Goal: Information Seeking & Learning: Learn about a topic

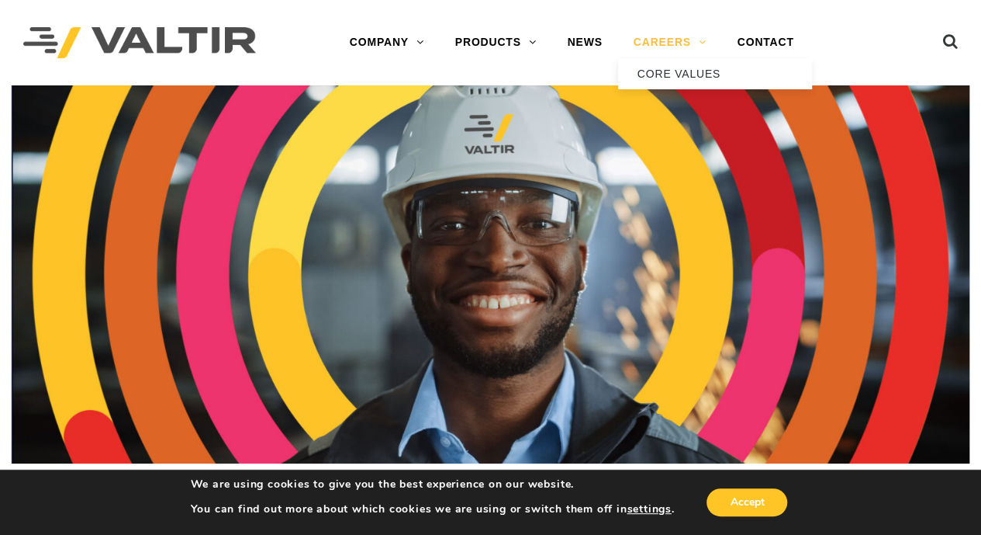
click at [667, 40] on link "CAREERS" at bounding box center [670, 42] width 104 height 31
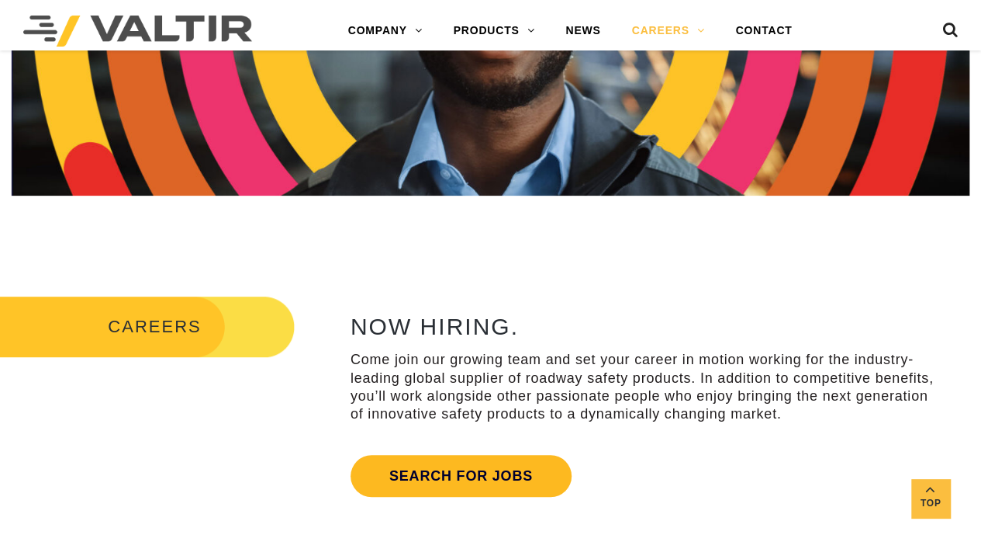
scroll to position [543, 0]
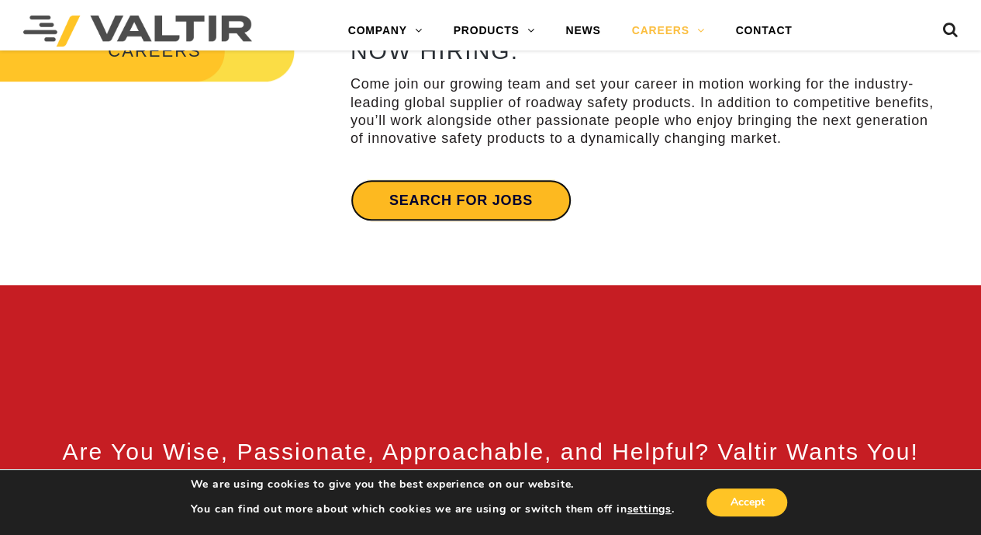
click at [481, 210] on link "Search for jobs" at bounding box center [461, 200] width 221 height 42
click at [412, 201] on link "Search for jobs" at bounding box center [461, 200] width 221 height 42
click at [409, 199] on link "Search for jobs" at bounding box center [461, 200] width 221 height 42
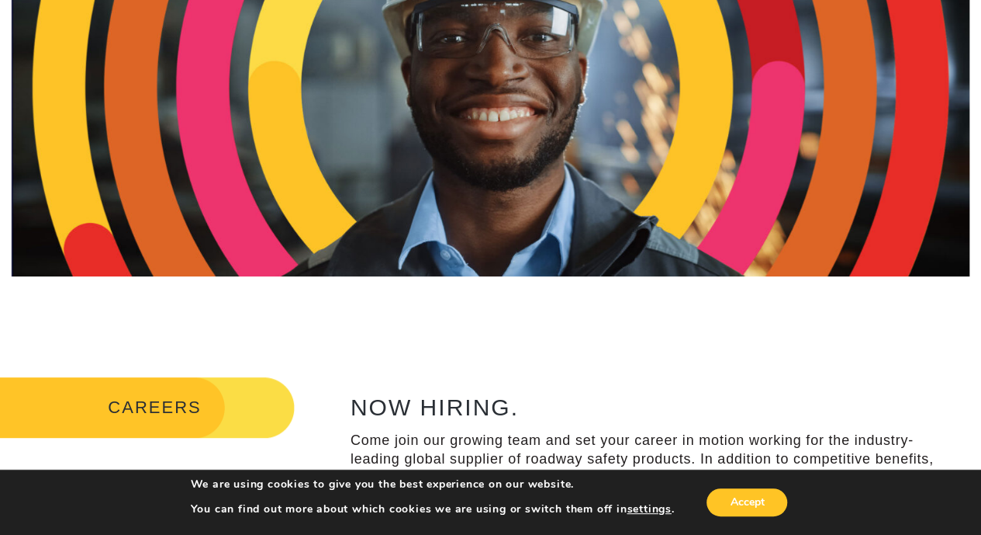
scroll to position [0, 0]
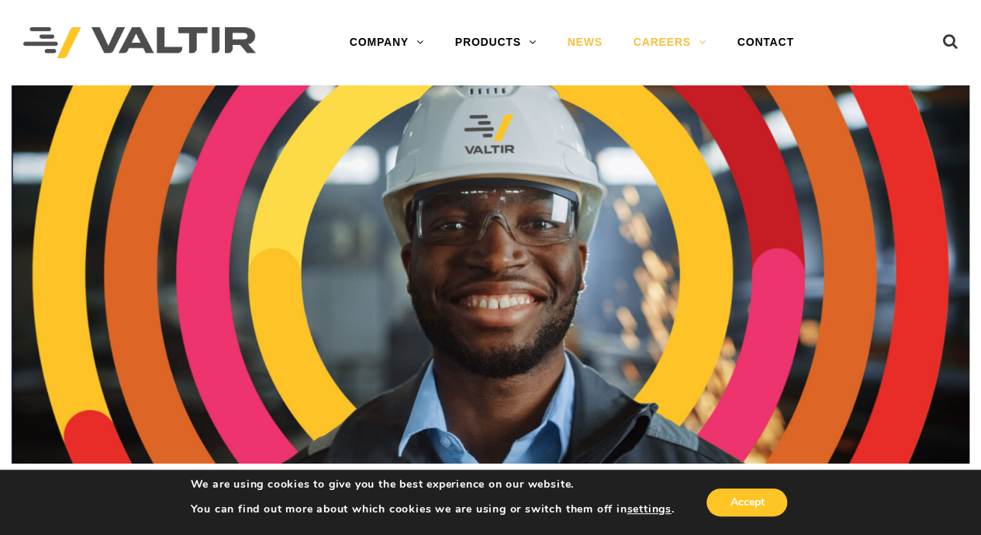
click at [590, 40] on link "NEWS" at bounding box center [585, 42] width 66 height 31
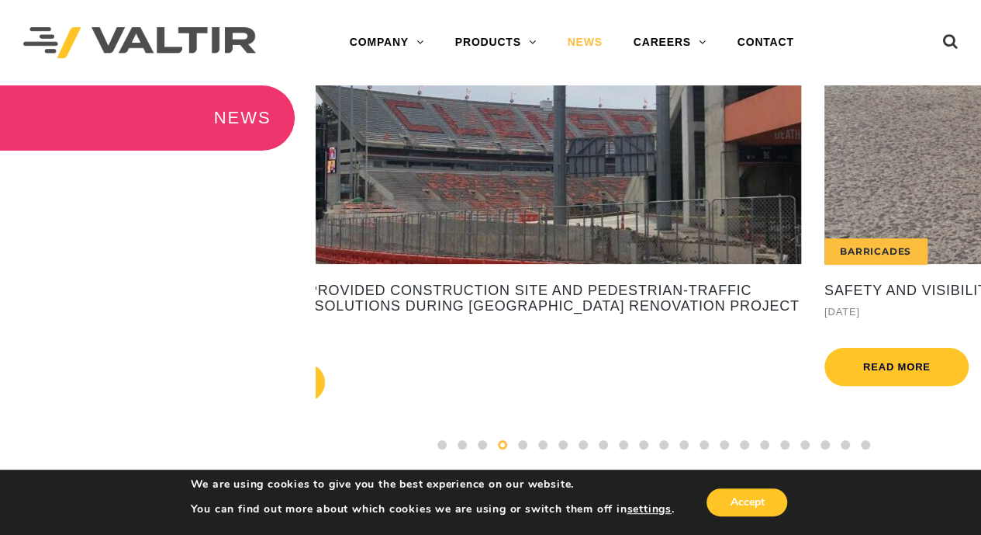
drag, startPoint x: 409, startPoint y: 247, endPoint x: 261, endPoint y: 172, distance: 165.1
click at [261, 172] on div "NEWS International Valtir's CENTRA Crash Cushion Performs Flawlessly, Saving Mo…" at bounding box center [490, 286] width 981 height 403
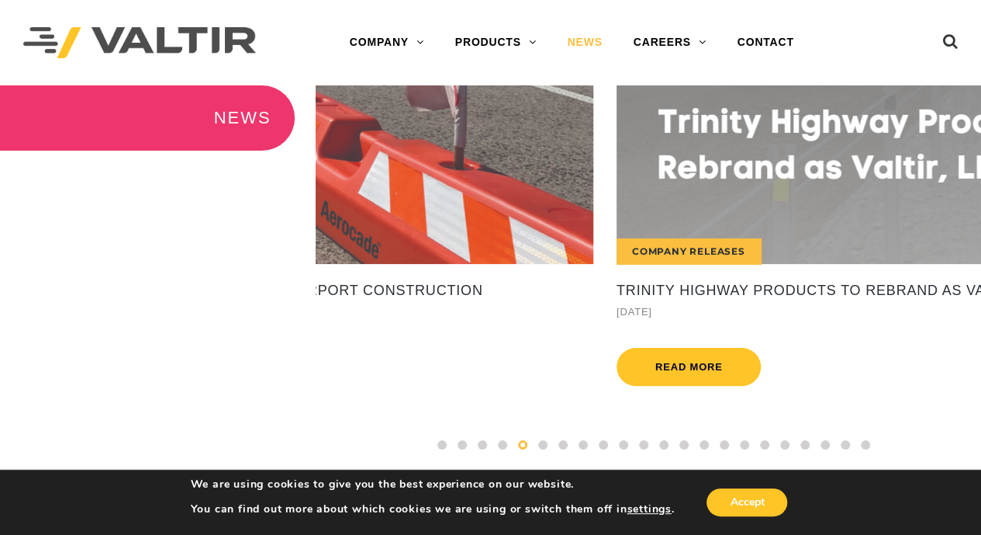
drag, startPoint x: 630, startPoint y: 230, endPoint x: 282, endPoint y: 164, distance: 353.6
click at [272, 164] on div "NEWS International Valtir's CENTRA Crash Cushion Performs Flawlessly, Saving Mo…" at bounding box center [490, 286] width 981 height 403
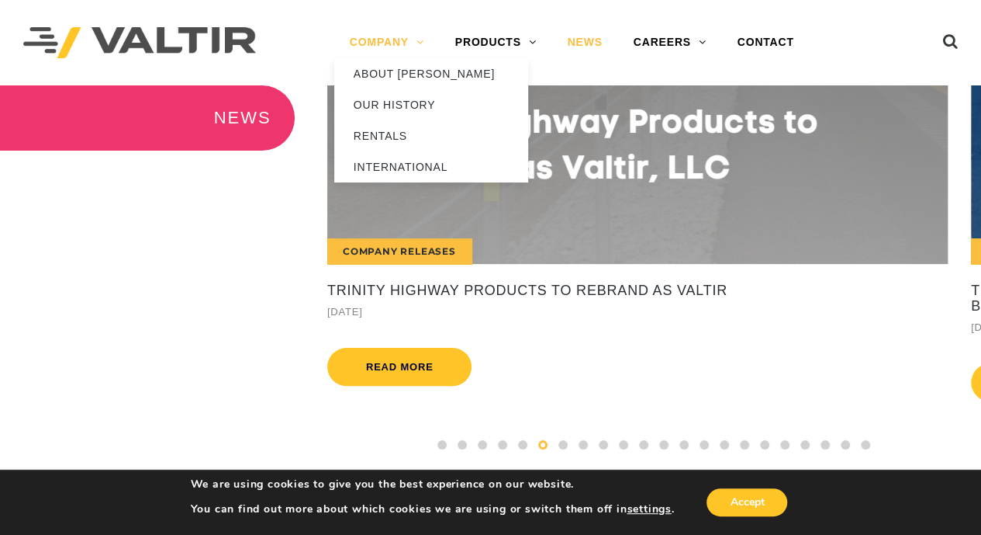
click at [387, 35] on link "COMPANY" at bounding box center [387, 42] width 106 height 31
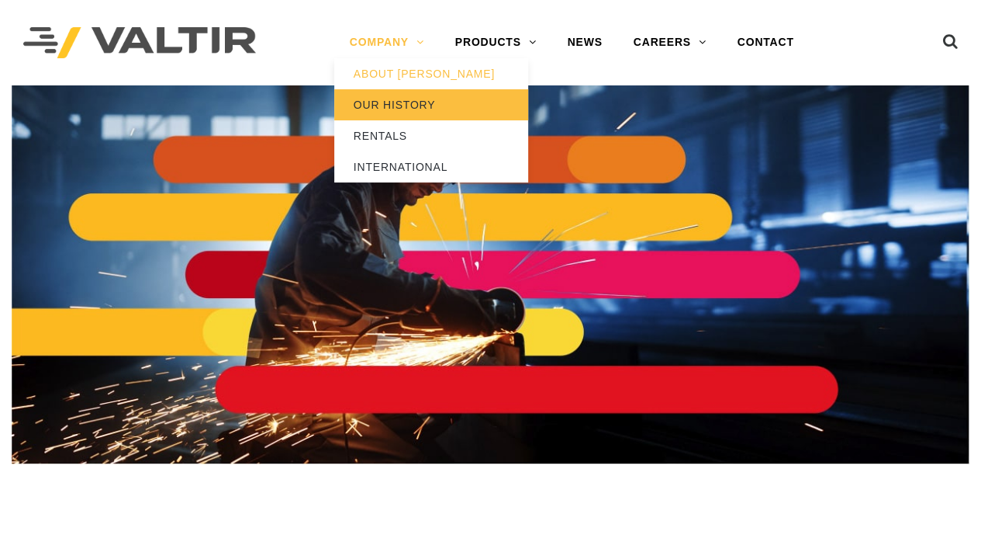
click at [410, 108] on link "OUR HISTORY" at bounding box center [431, 104] width 194 height 31
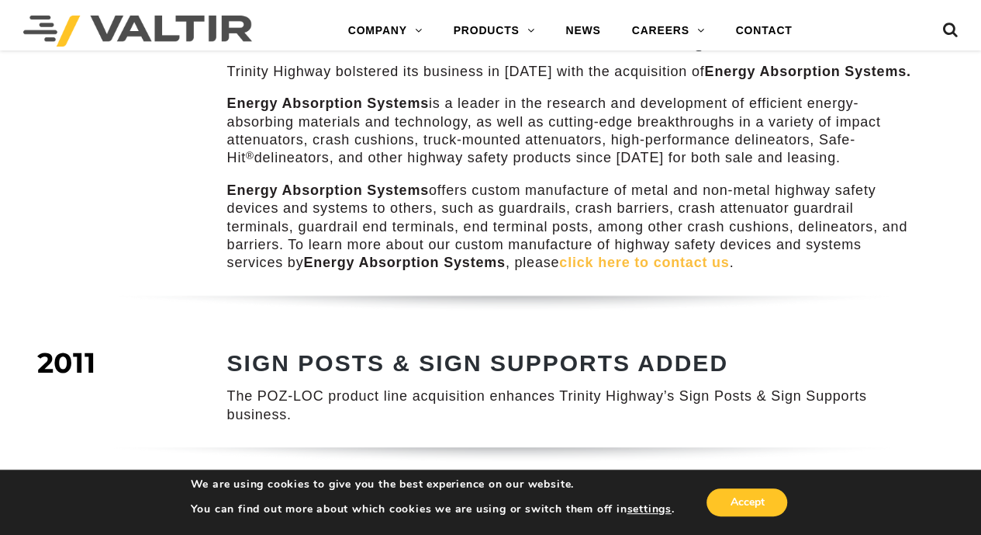
scroll to position [2353, 0]
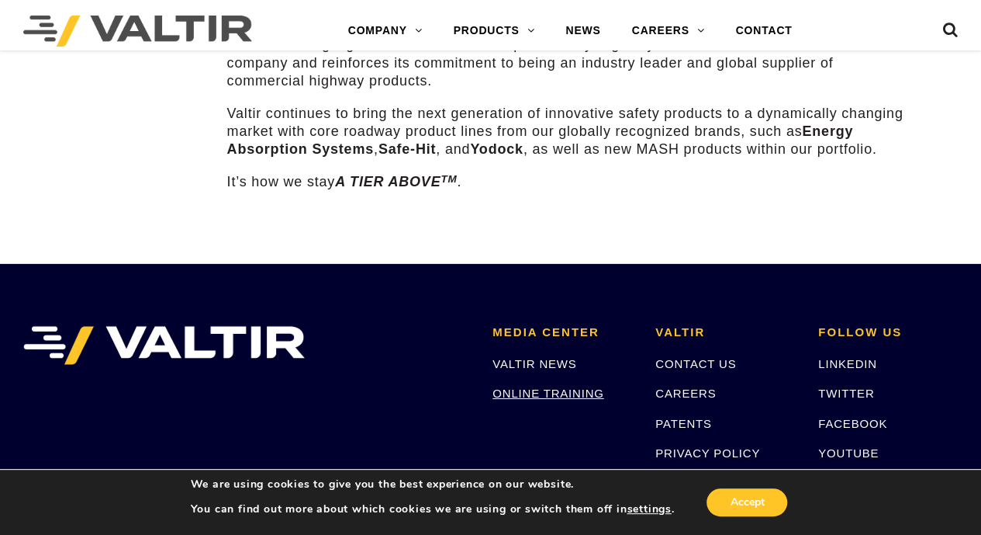
click at [544, 386] on link "ONLINE TRAINING" at bounding box center [548, 392] width 111 height 13
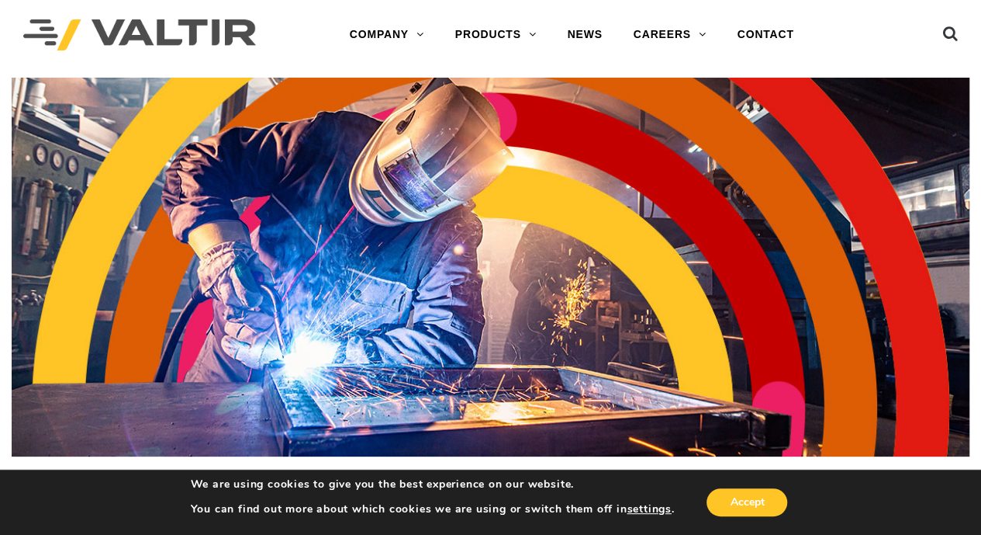
scroll to position [0, 0]
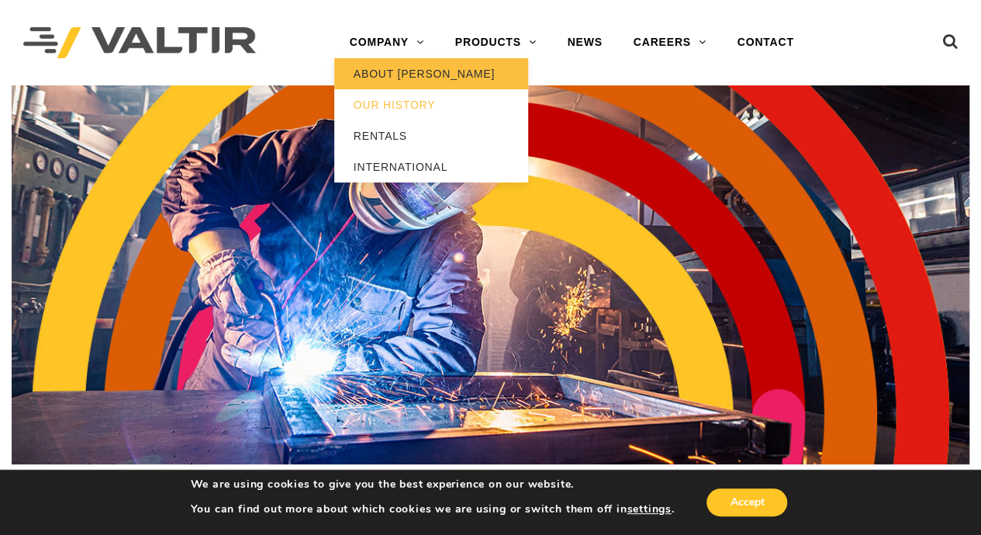
click at [393, 81] on link "ABOUT [PERSON_NAME]" at bounding box center [431, 73] width 194 height 31
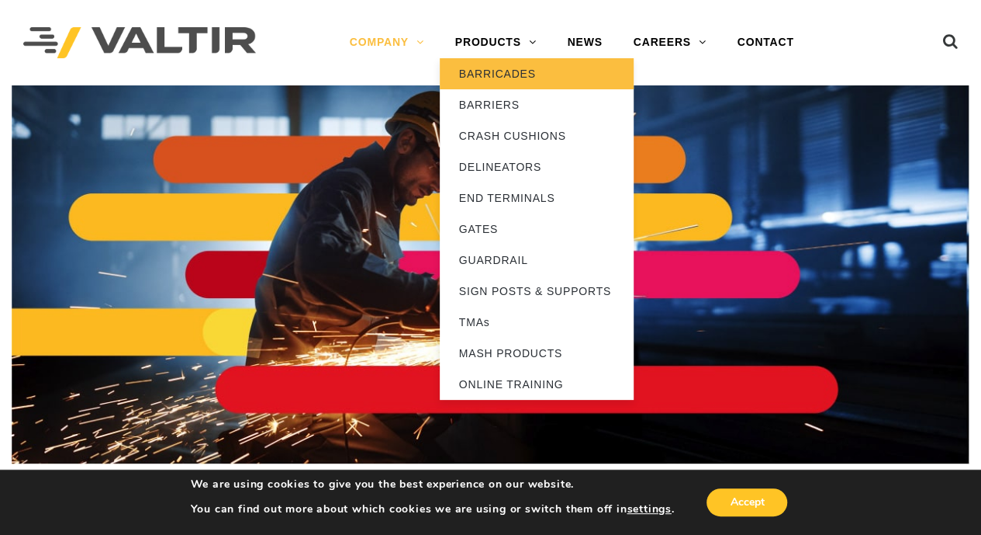
click at [514, 75] on link "BARRICADES" at bounding box center [537, 73] width 194 height 31
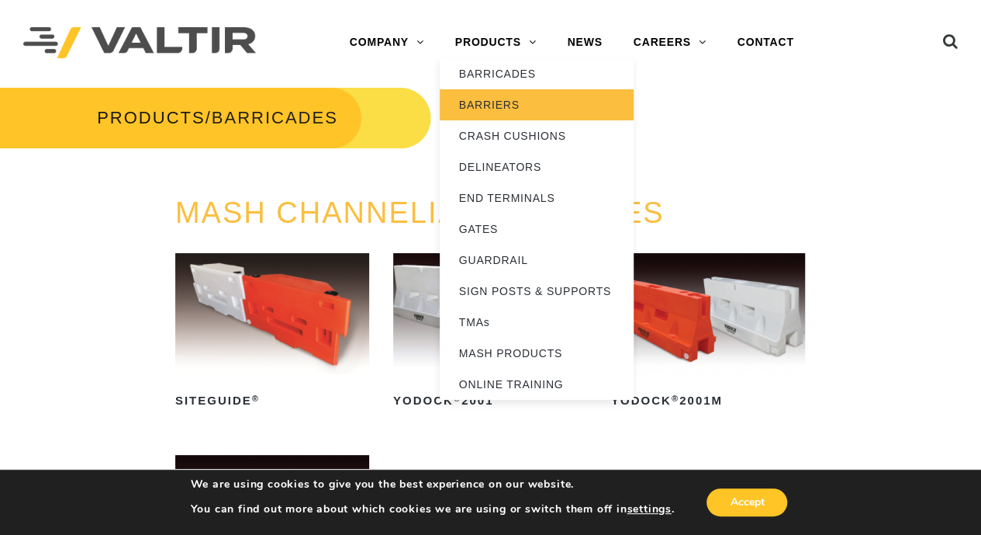
click at [496, 110] on link "BARRIERS" at bounding box center [537, 104] width 194 height 31
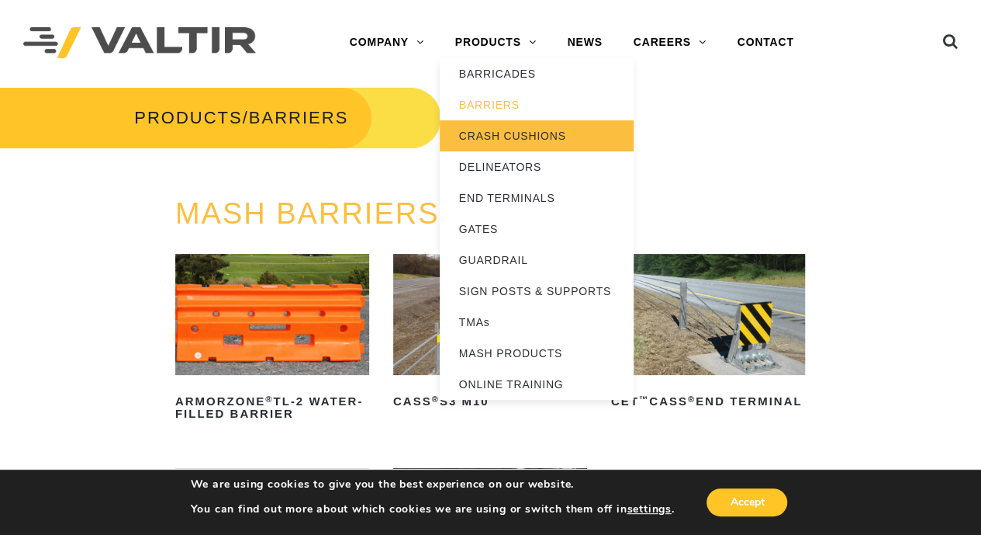
click at [498, 144] on link "CRASH CUSHIONS" at bounding box center [537, 135] width 194 height 31
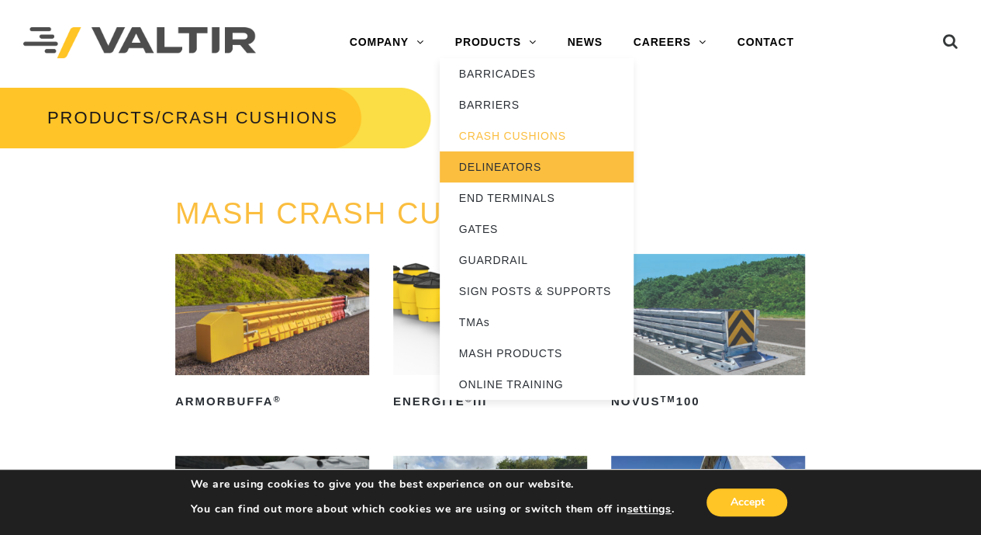
click at [510, 172] on link "DELINEATORS" at bounding box center [537, 166] width 194 height 31
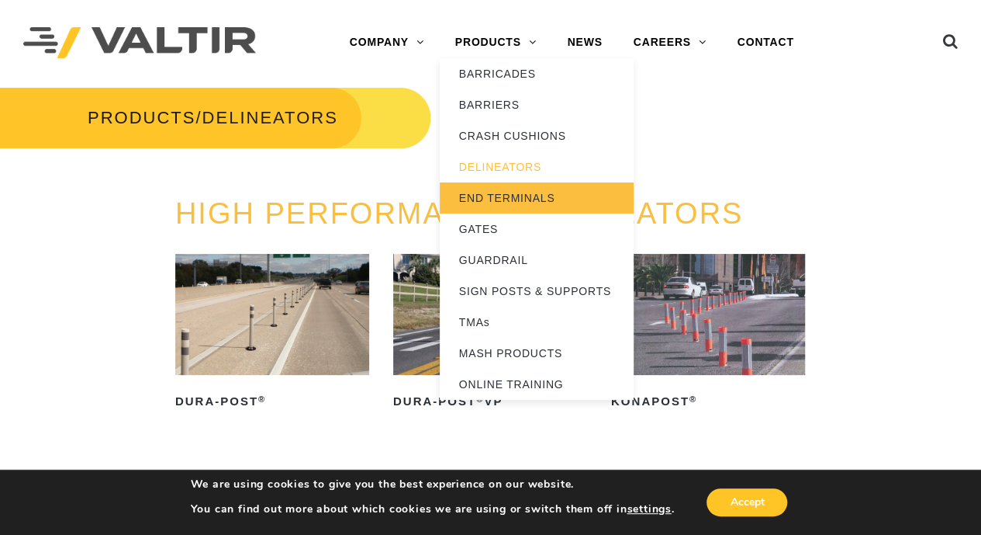
click at [486, 202] on link "END TERMINALS" at bounding box center [537, 197] width 194 height 31
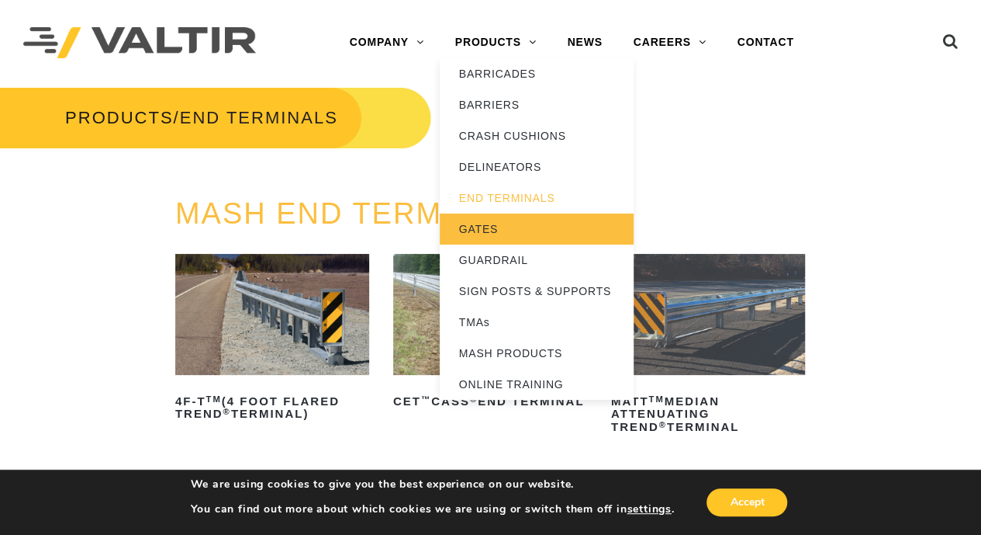
click at [479, 235] on link "GATES" at bounding box center [537, 228] width 194 height 31
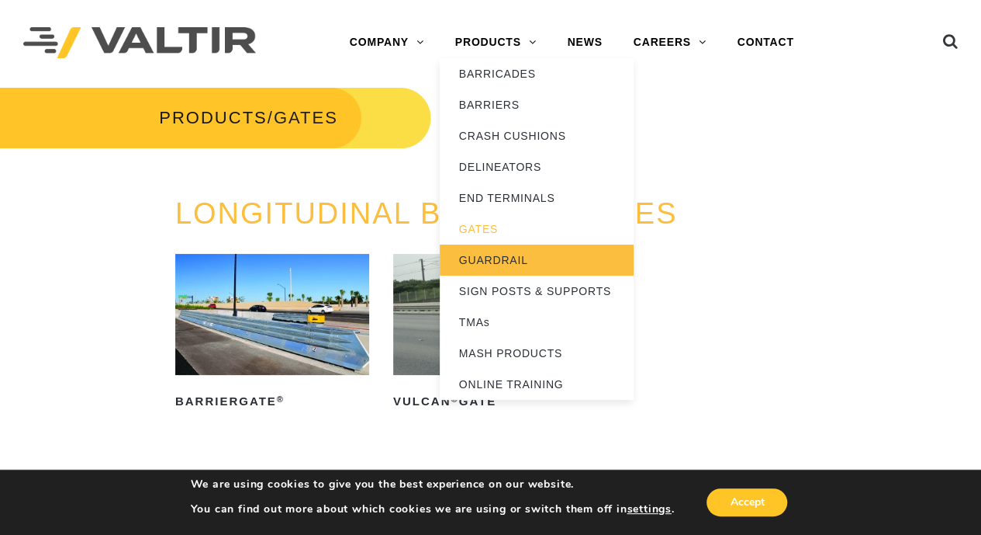
click at [470, 268] on link "GUARDRAIL" at bounding box center [537, 259] width 194 height 31
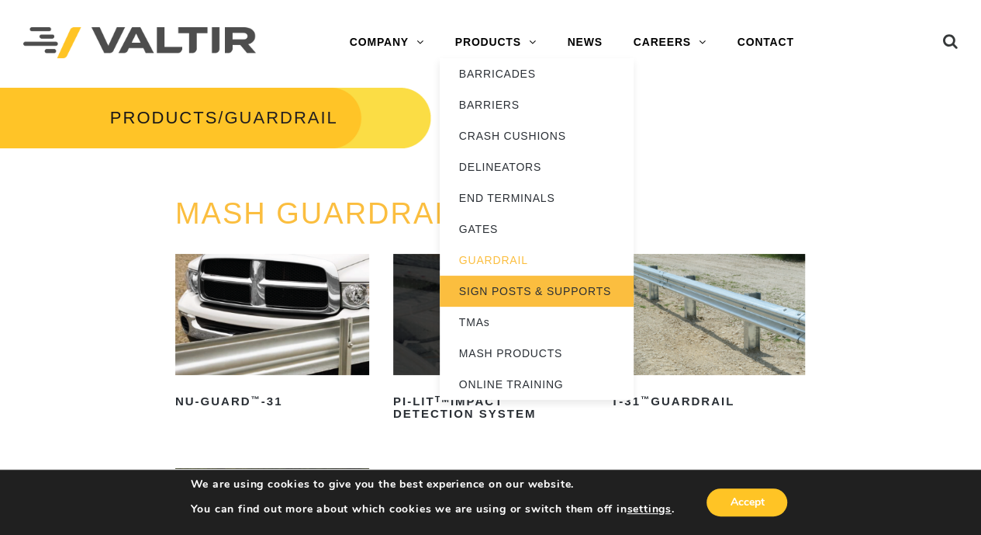
click at [496, 292] on link "SIGN POSTS & SUPPORTS" at bounding box center [537, 290] width 194 height 31
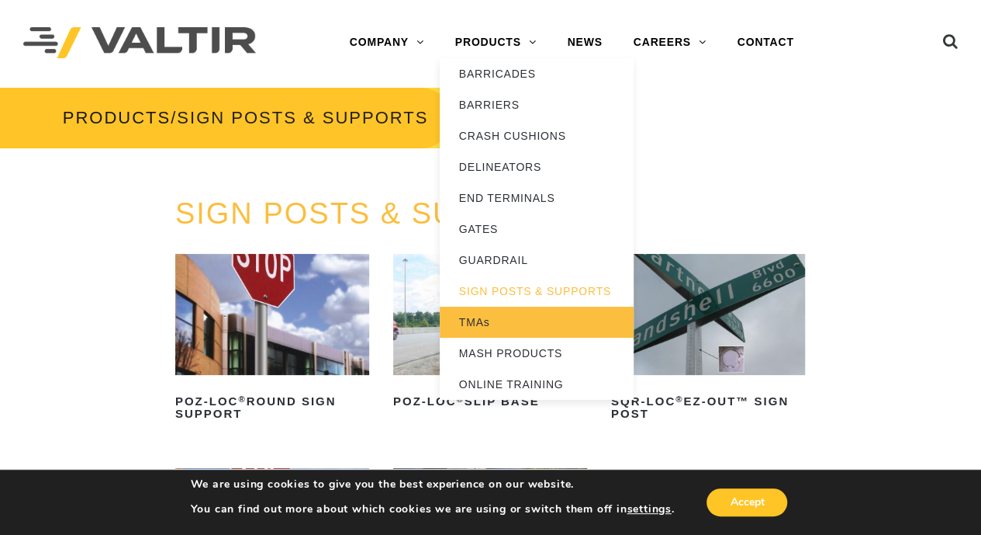
click at [474, 330] on link "TMAs" at bounding box center [537, 321] width 194 height 31
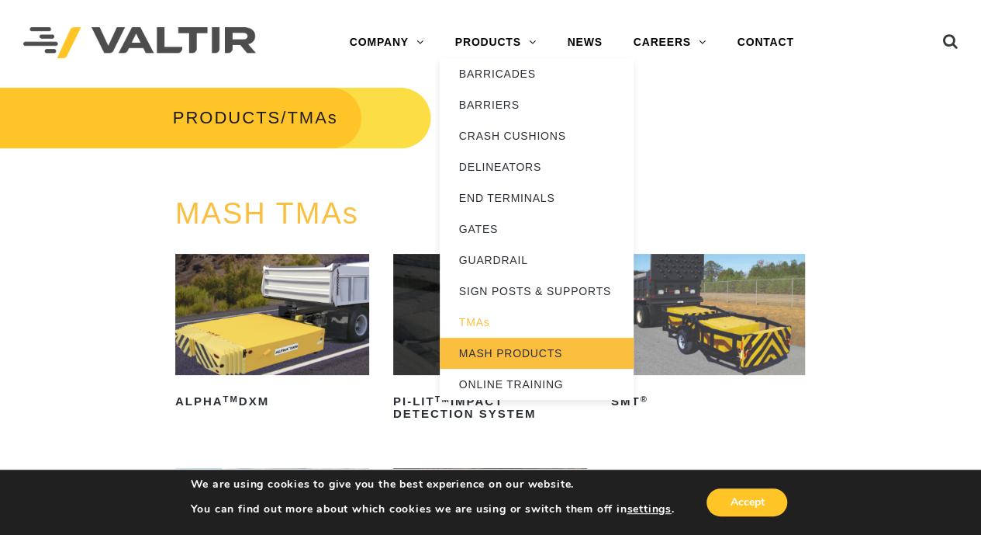
click at [490, 355] on link "MASH PRODUCTS" at bounding box center [537, 352] width 194 height 31
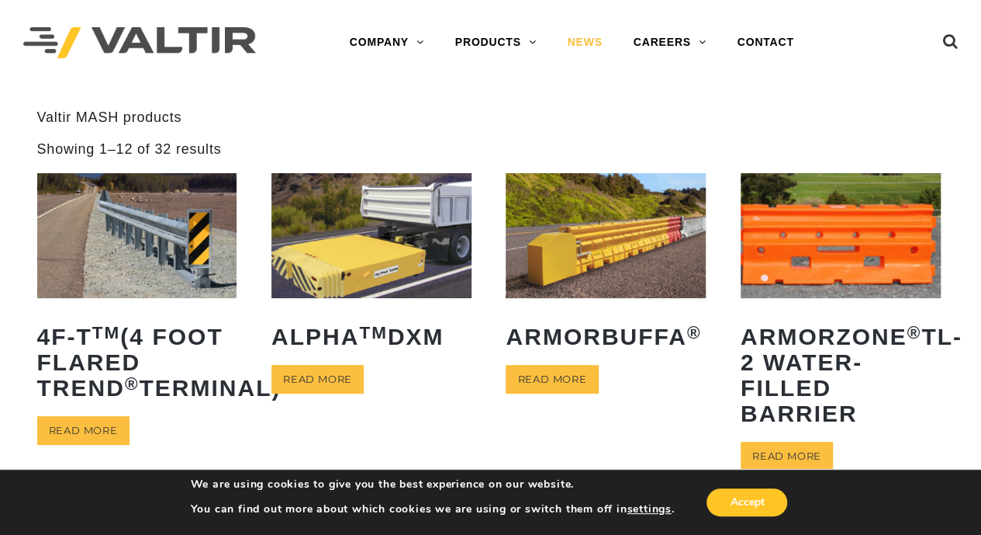
click at [592, 50] on link "NEWS" at bounding box center [585, 42] width 66 height 31
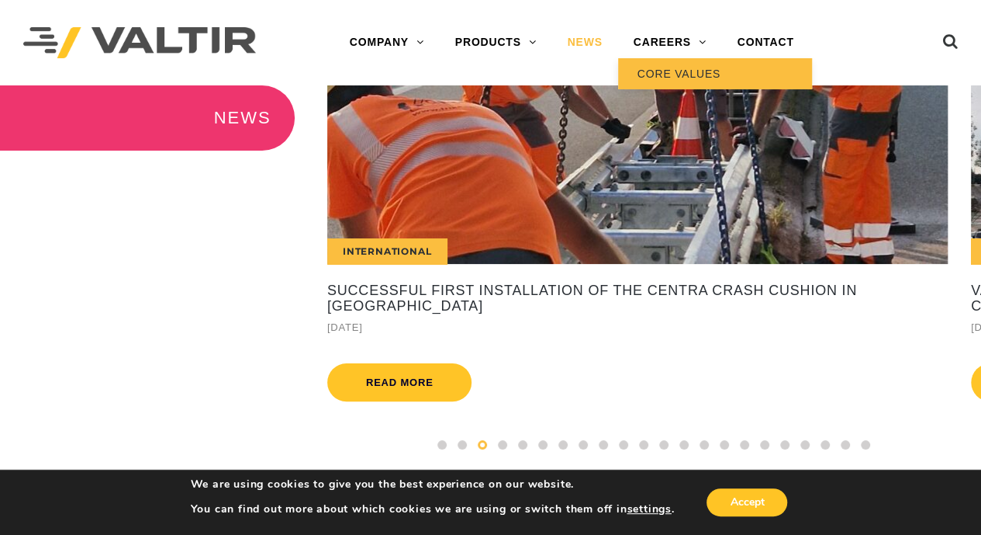
click at [661, 76] on link "CORE VALUES" at bounding box center [715, 73] width 194 height 31
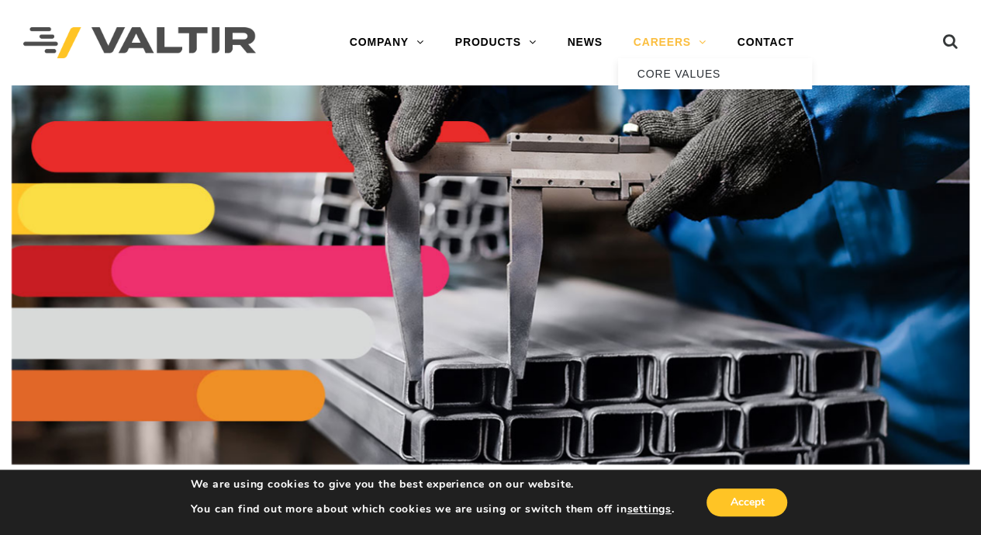
click at [666, 45] on link "CAREERS" at bounding box center [670, 42] width 104 height 31
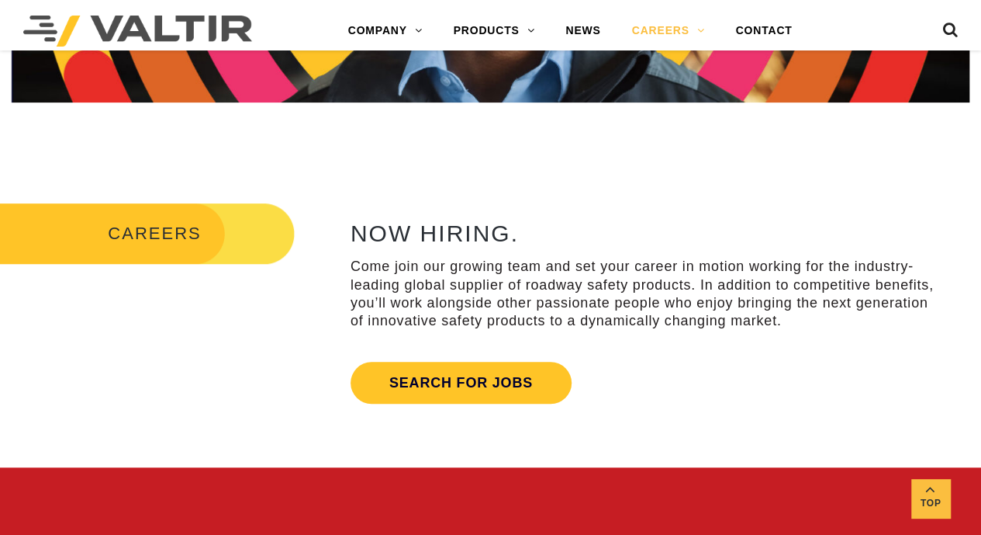
scroll to position [362, 0]
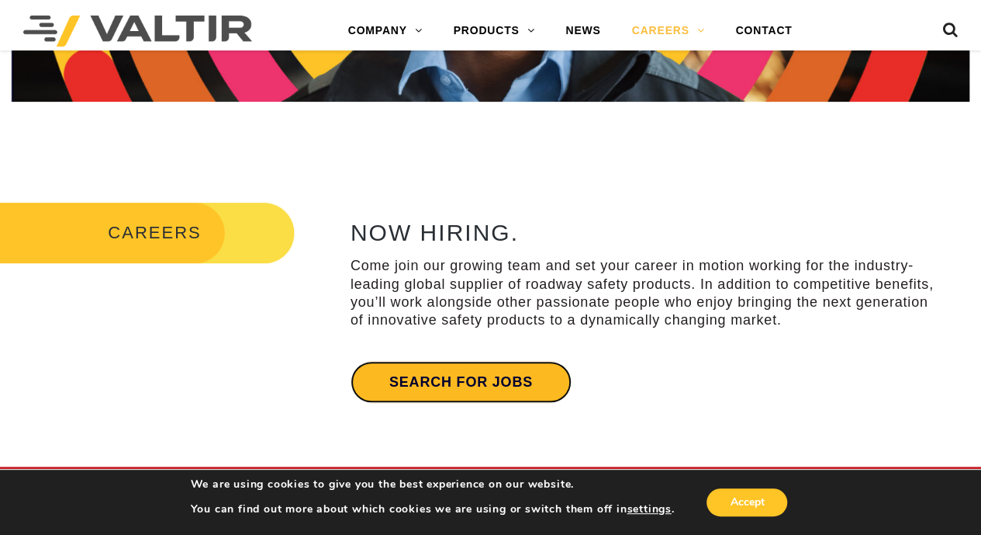
click at [515, 386] on link "Search for jobs" at bounding box center [461, 382] width 221 height 42
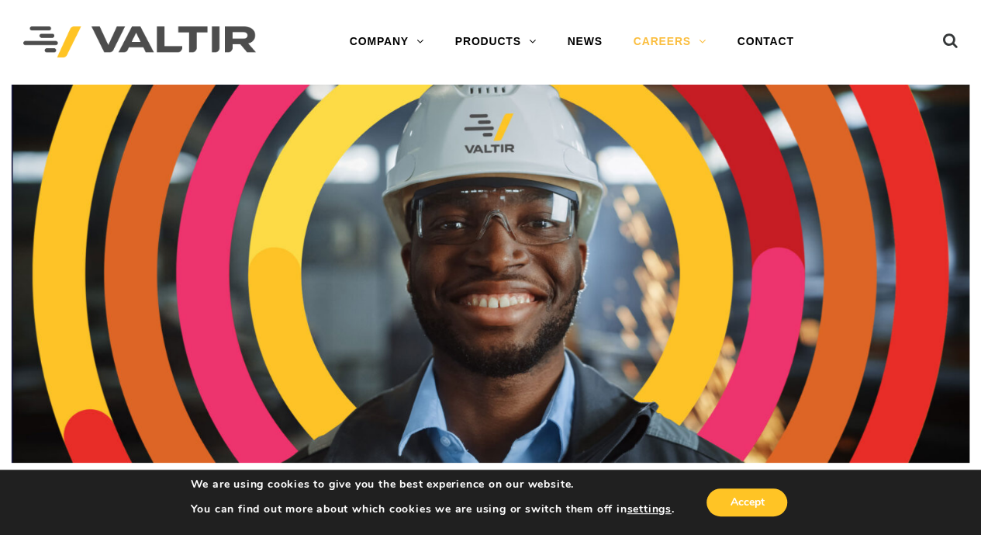
scroll to position [0, 0]
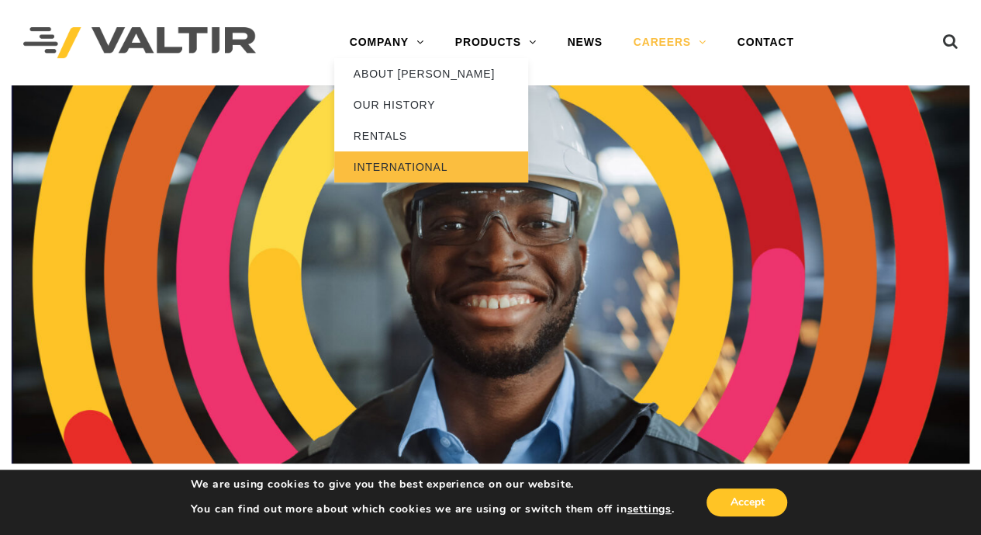
click at [390, 164] on link "INTERNATIONAL" at bounding box center [431, 166] width 194 height 31
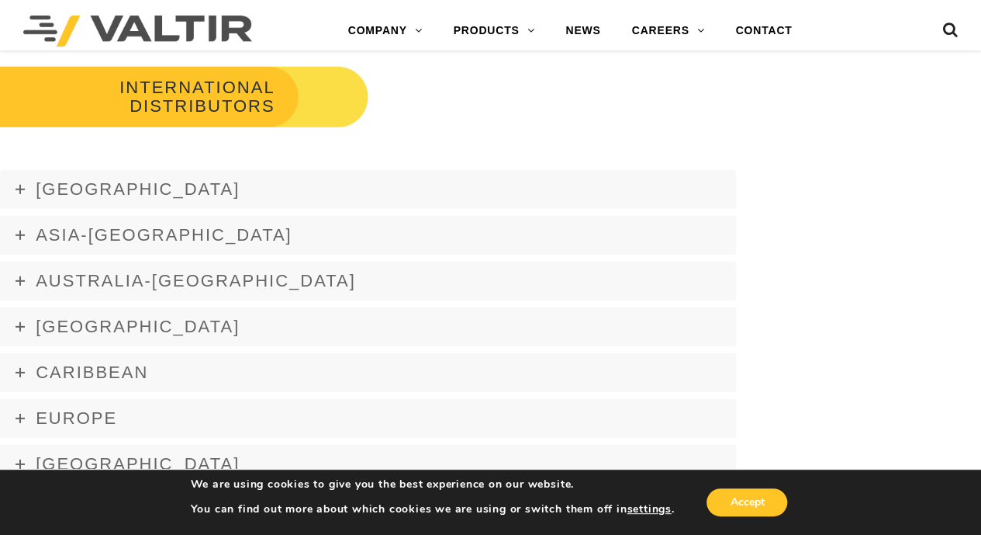
scroll to position [2353, 0]
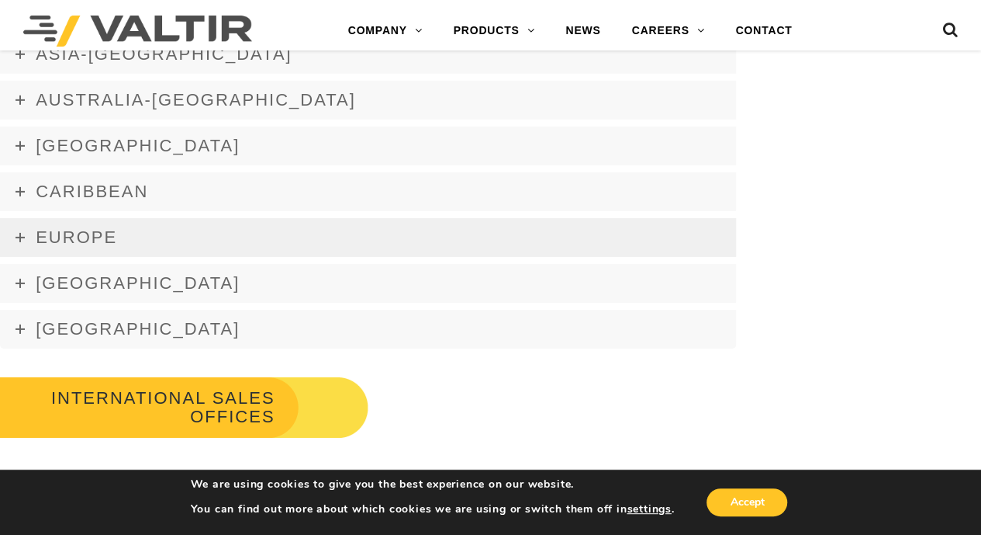
click at [24, 242] on link "Europe" at bounding box center [368, 237] width 736 height 39
